Goal: Navigation & Orientation: Find specific page/section

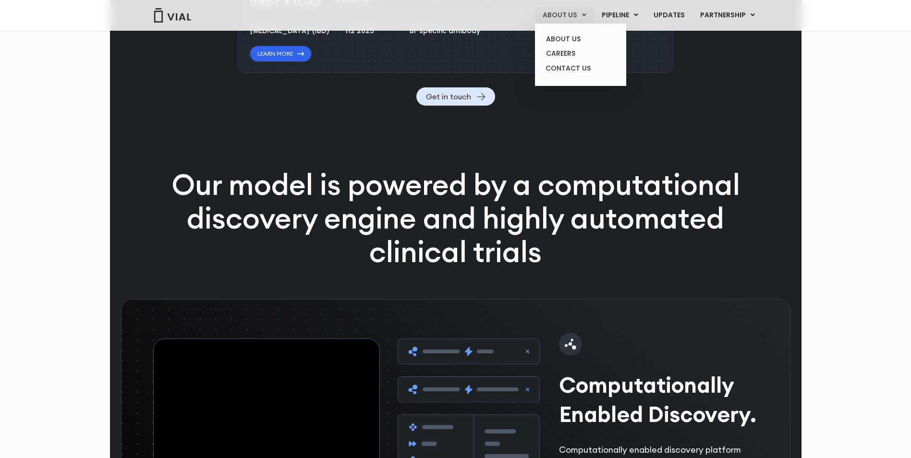
scroll to position [912, 0]
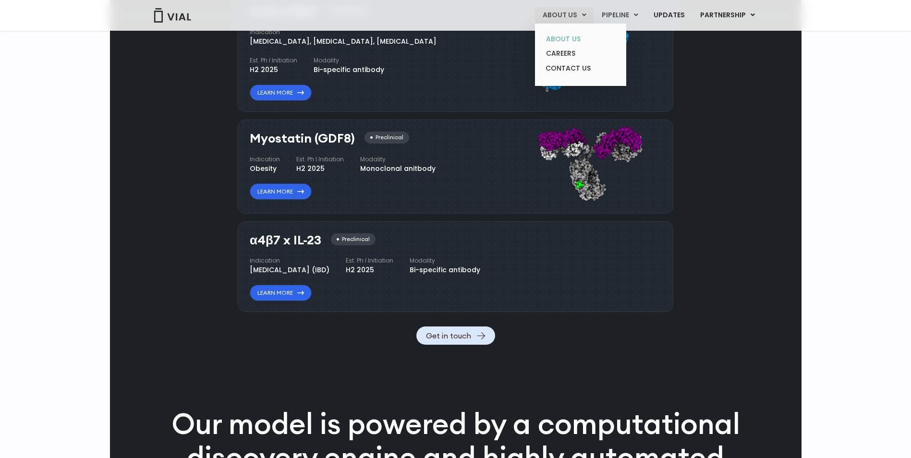
click at [567, 40] on link "ABOUT US" at bounding box center [580, 39] width 84 height 15
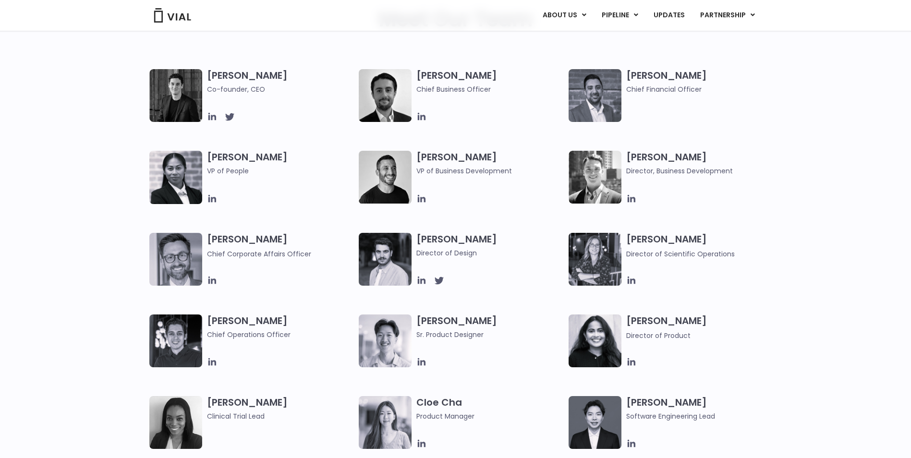
scroll to position [432, 0]
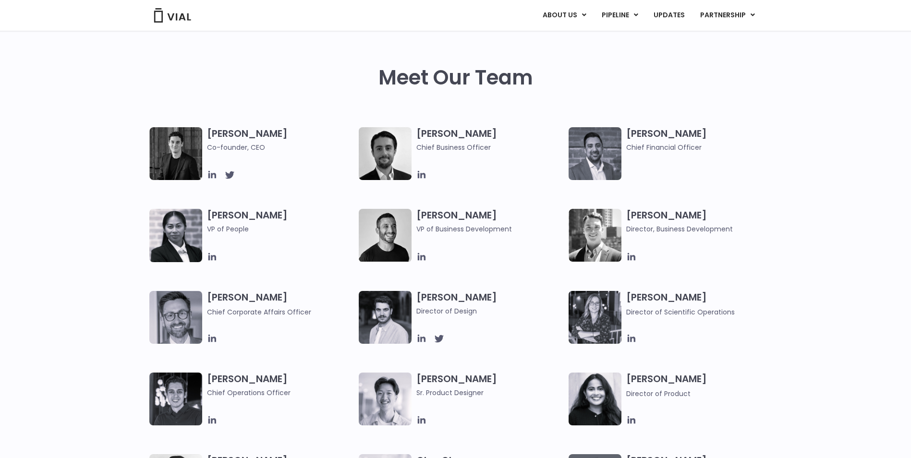
click at [183, 170] on img at bounding box center [175, 153] width 53 height 53
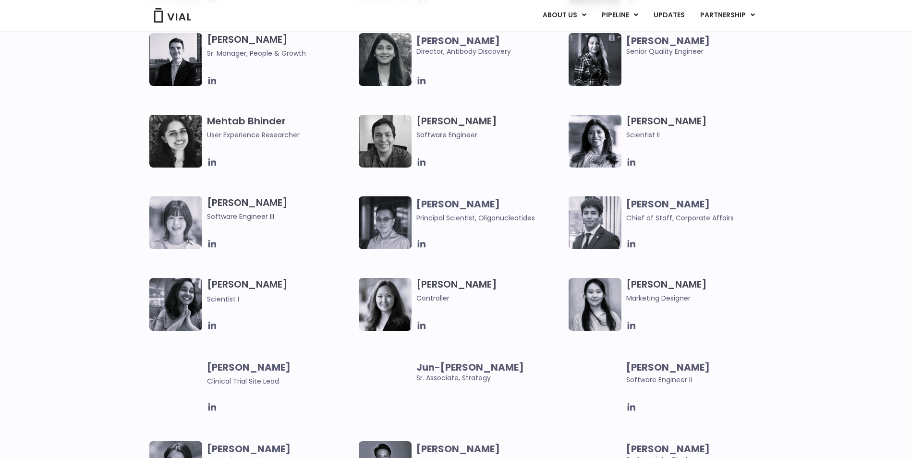
scroll to position [1488, 0]
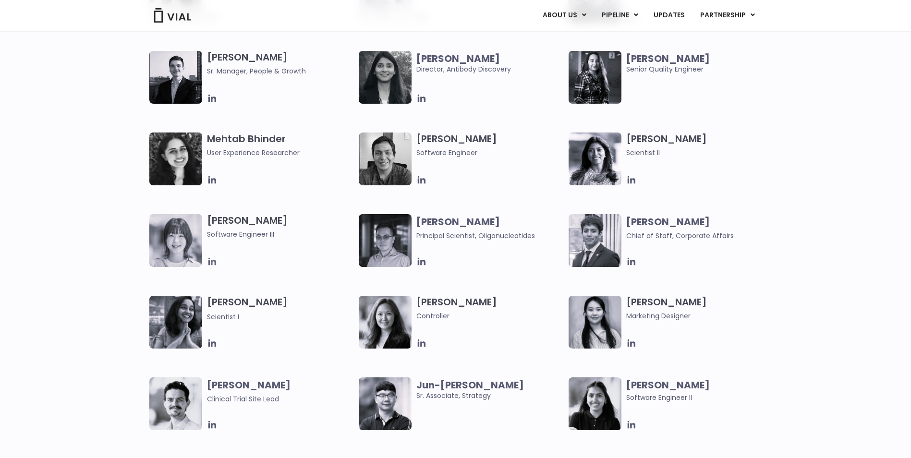
click at [213, 262] on icon at bounding box center [212, 261] width 11 height 11
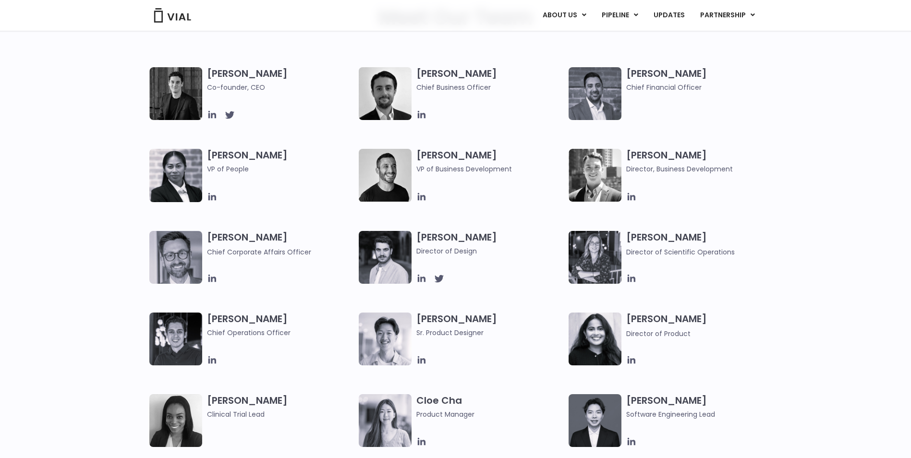
scroll to position [480, 0]
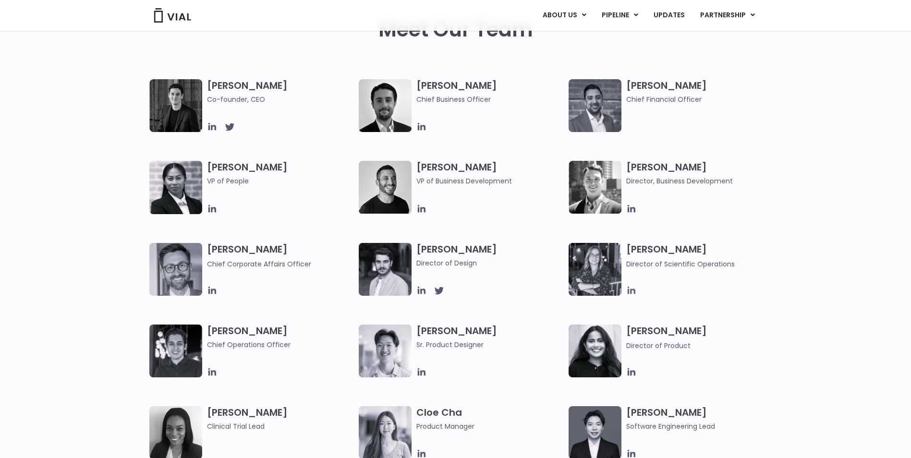
click at [634, 293] on icon at bounding box center [631, 290] width 11 height 11
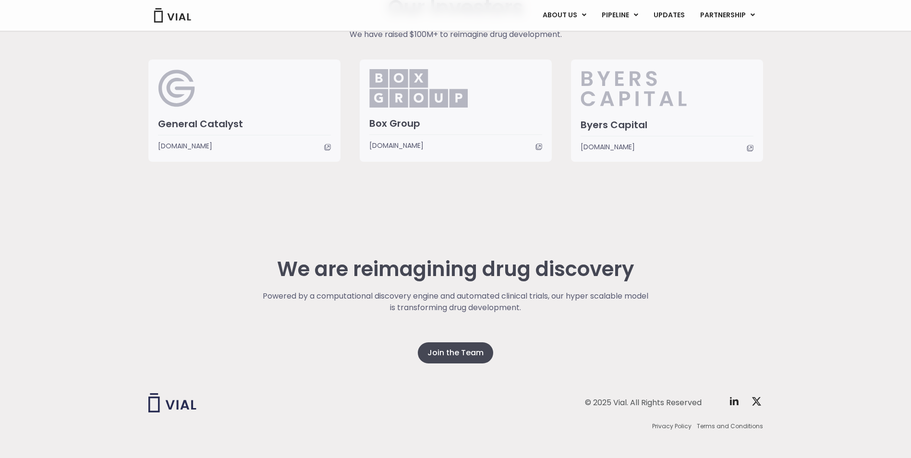
scroll to position [0, 0]
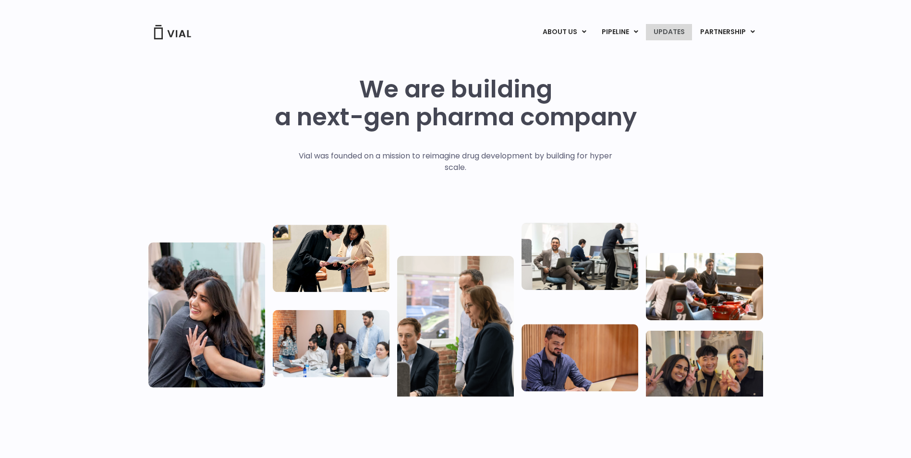
click at [672, 35] on link "UPDATES" at bounding box center [669, 32] width 46 height 16
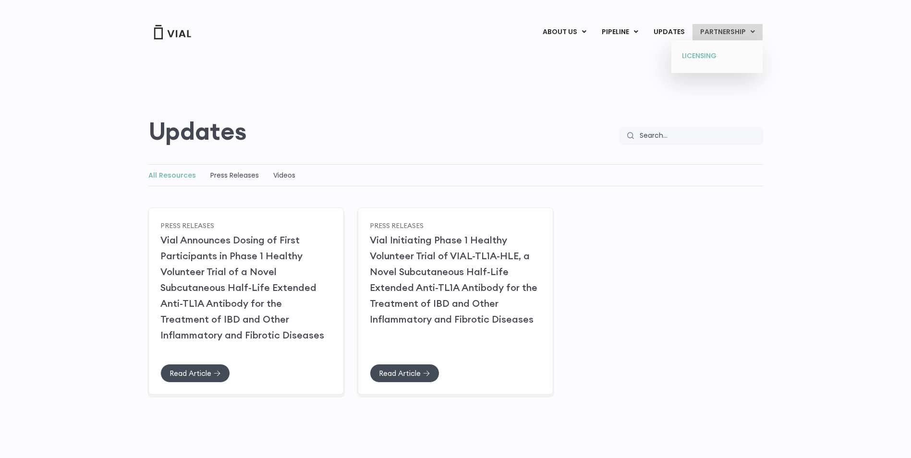
click at [696, 60] on link "LICENSING" at bounding box center [716, 55] width 84 height 15
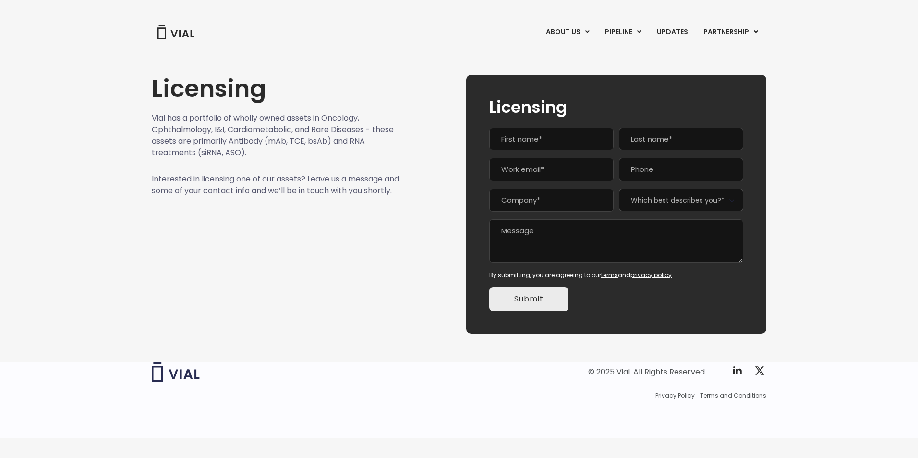
click at [814, 44] on div "Licensing Vial has a portfolio of wholly owned assets in Oncology, Ophthalmolog…" at bounding box center [459, 192] width 918 height 305
